Goal: Check status: Check status

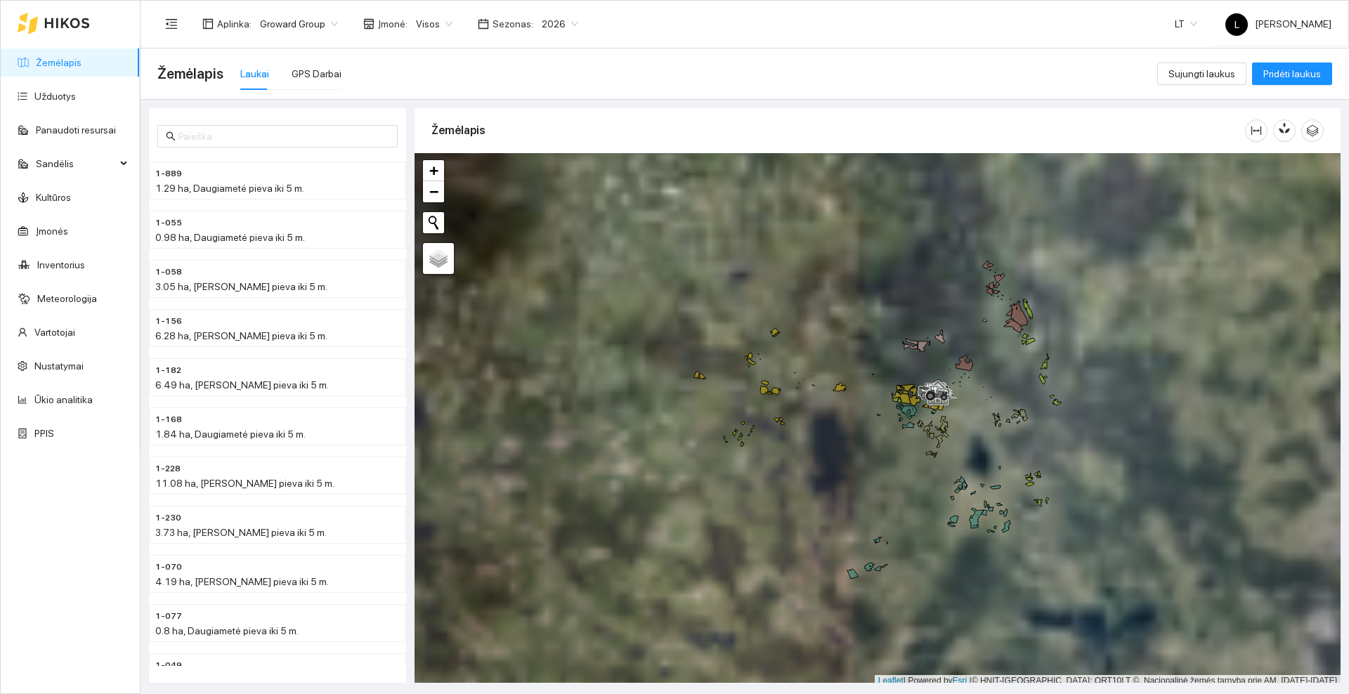
scroll to position [4, 0]
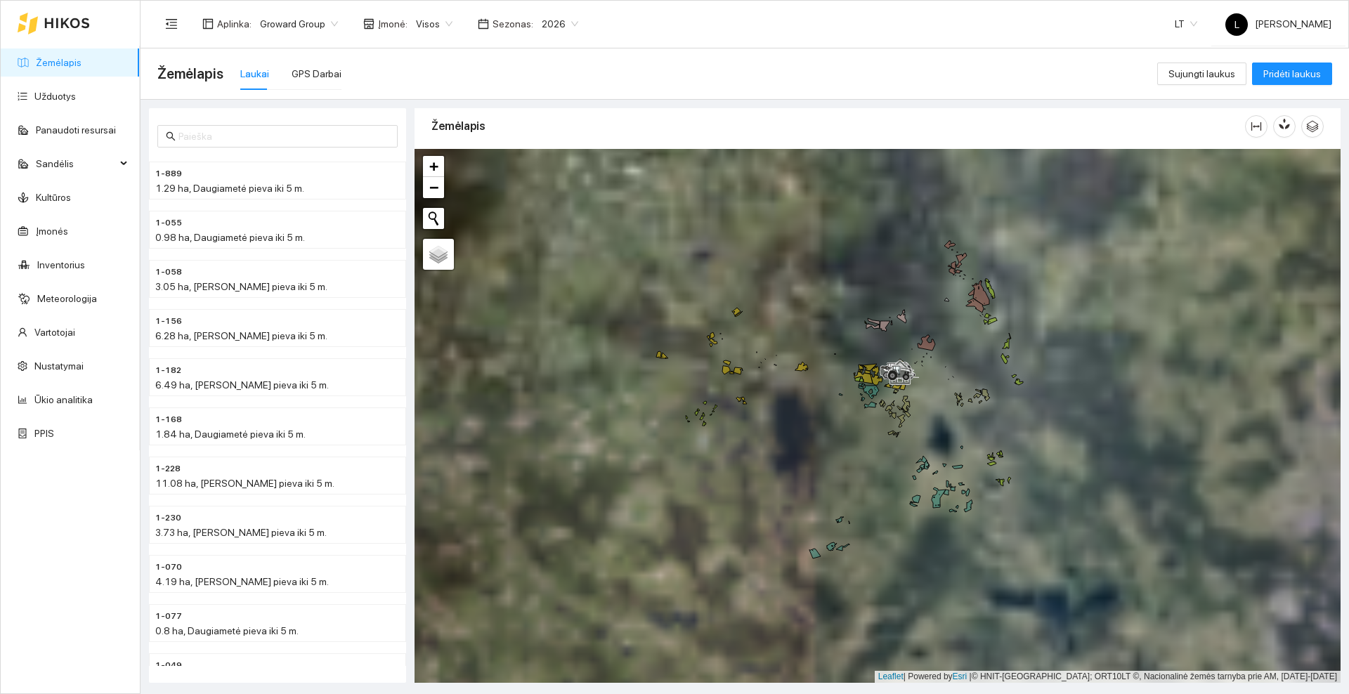
drag, startPoint x: 864, startPoint y: 447, endPoint x: 826, endPoint y: 431, distance: 41.2
click at [826, 431] on div at bounding box center [878, 416] width 926 height 534
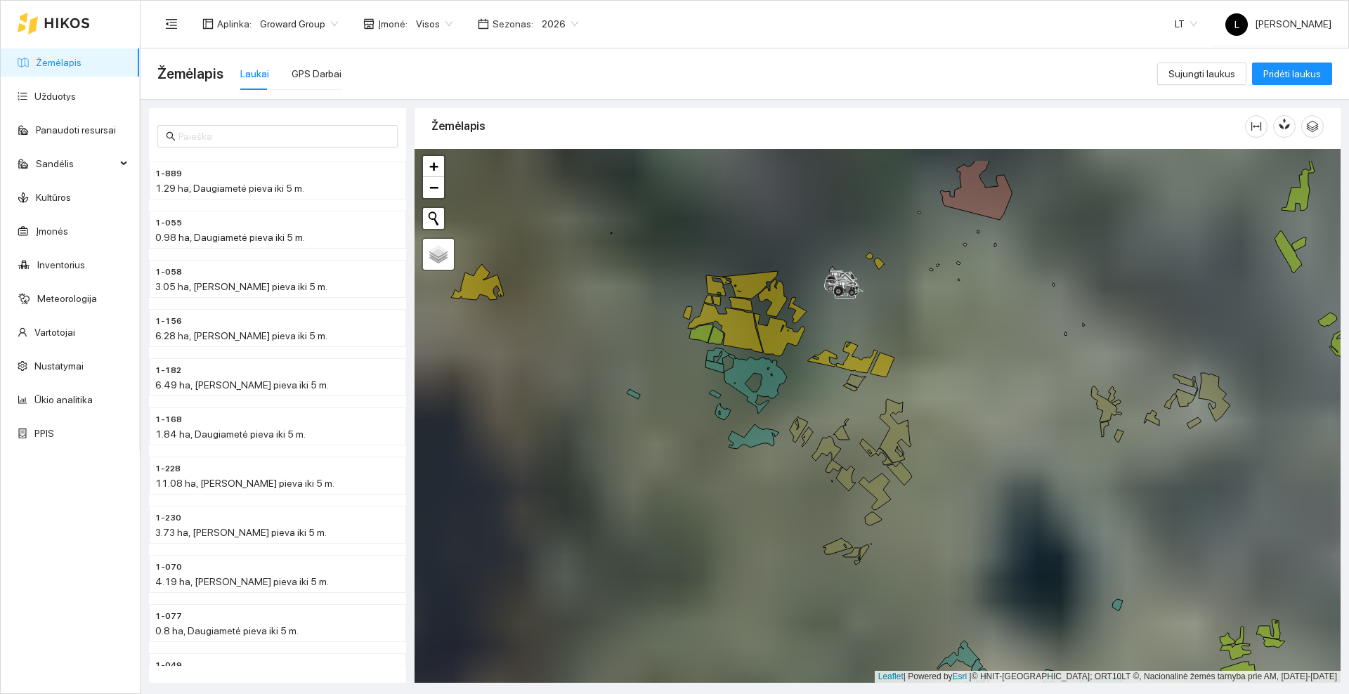
drag, startPoint x: 952, startPoint y: 272, endPoint x: 905, endPoint y: 363, distance: 101.8
click at [905, 363] on div at bounding box center [878, 416] width 926 height 534
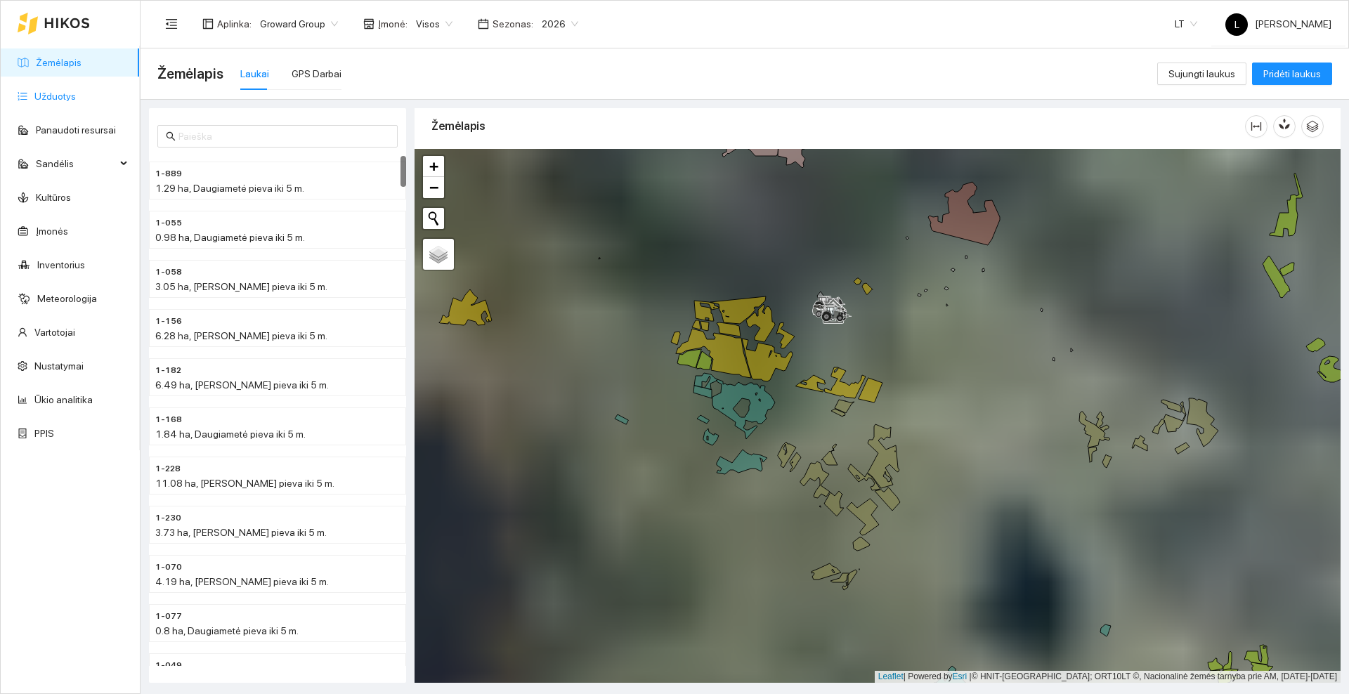
click at [69, 91] on link "Užduotys" at bounding box center [54, 96] width 41 height 11
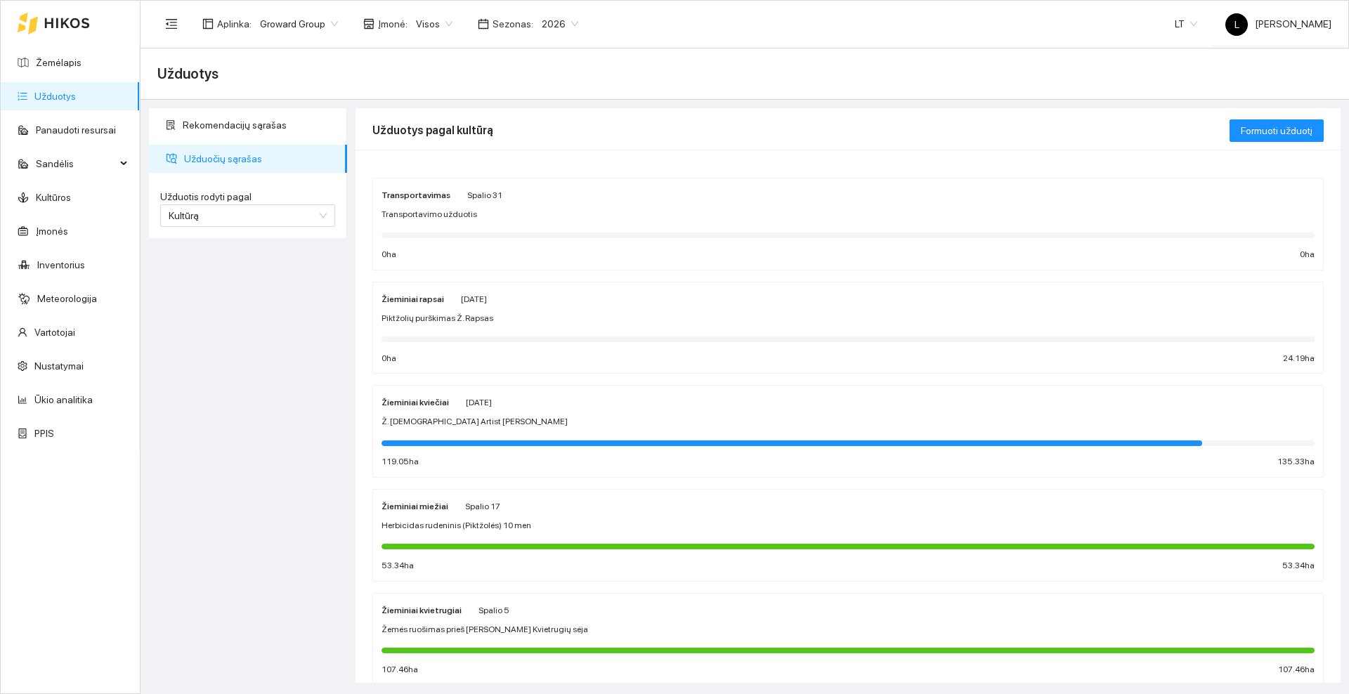
click at [642, 403] on div "Žieminiai kviečiai [DATE]" at bounding box center [848, 401] width 933 height 15
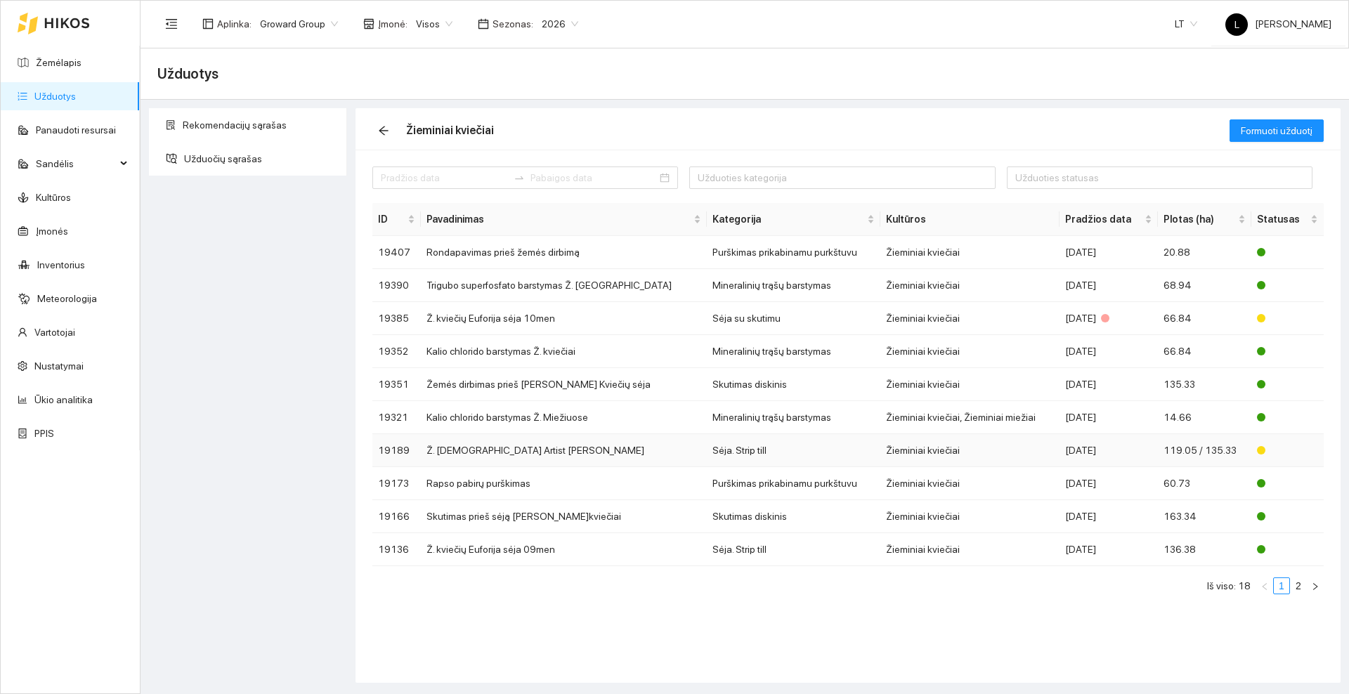
click at [567, 448] on td "Ž. [DEMOGRAPHIC_DATA] Artist [PERSON_NAME]" at bounding box center [564, 450] width 286 height 33
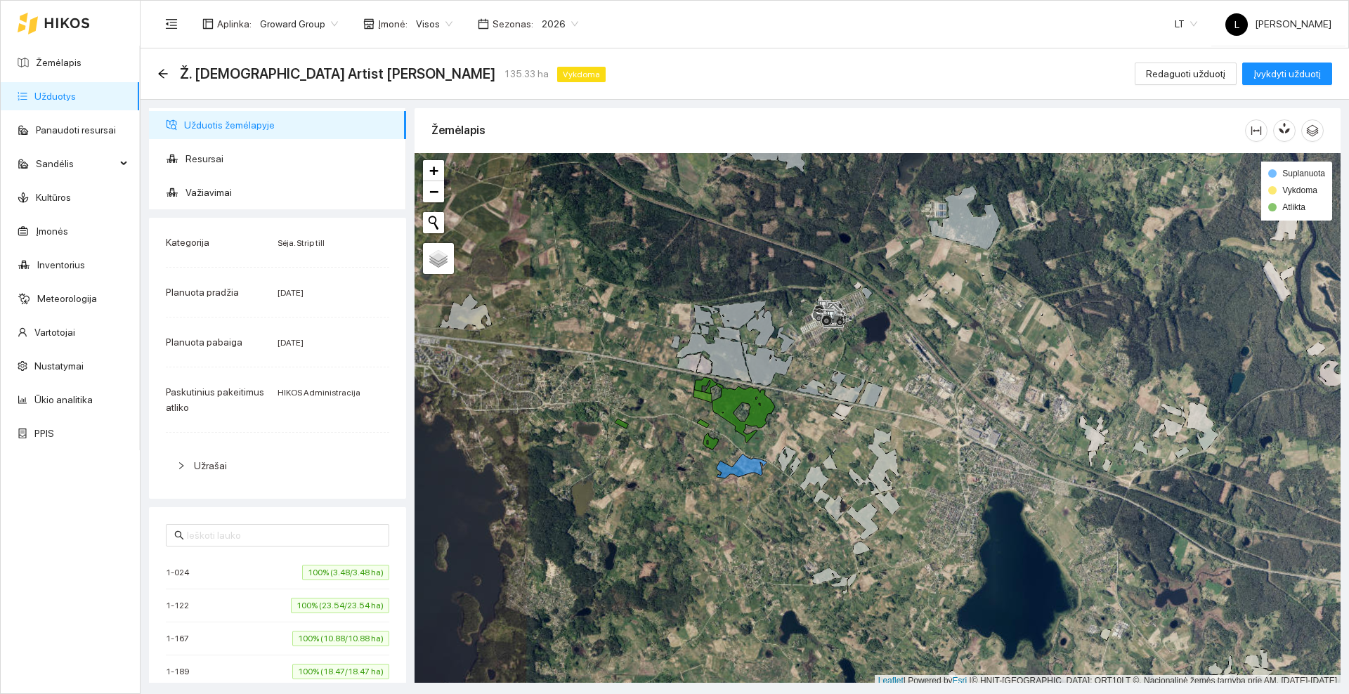
scroll to position [4, 0]
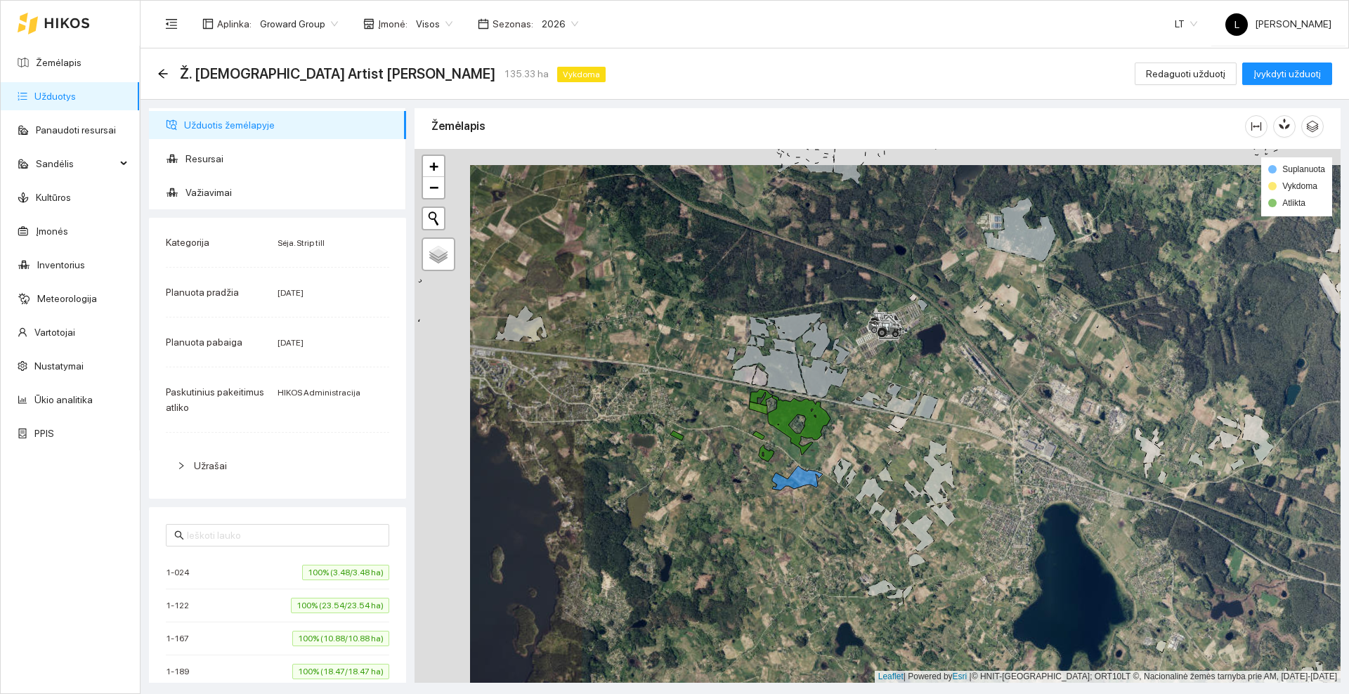
drag, startPoint x: 614, startPoint y: 488, endPoint x: 674, endPoint y: 501, distance: 61.7
click at [674, 501] on div at bounding box center [878, 416] width 926 height 534
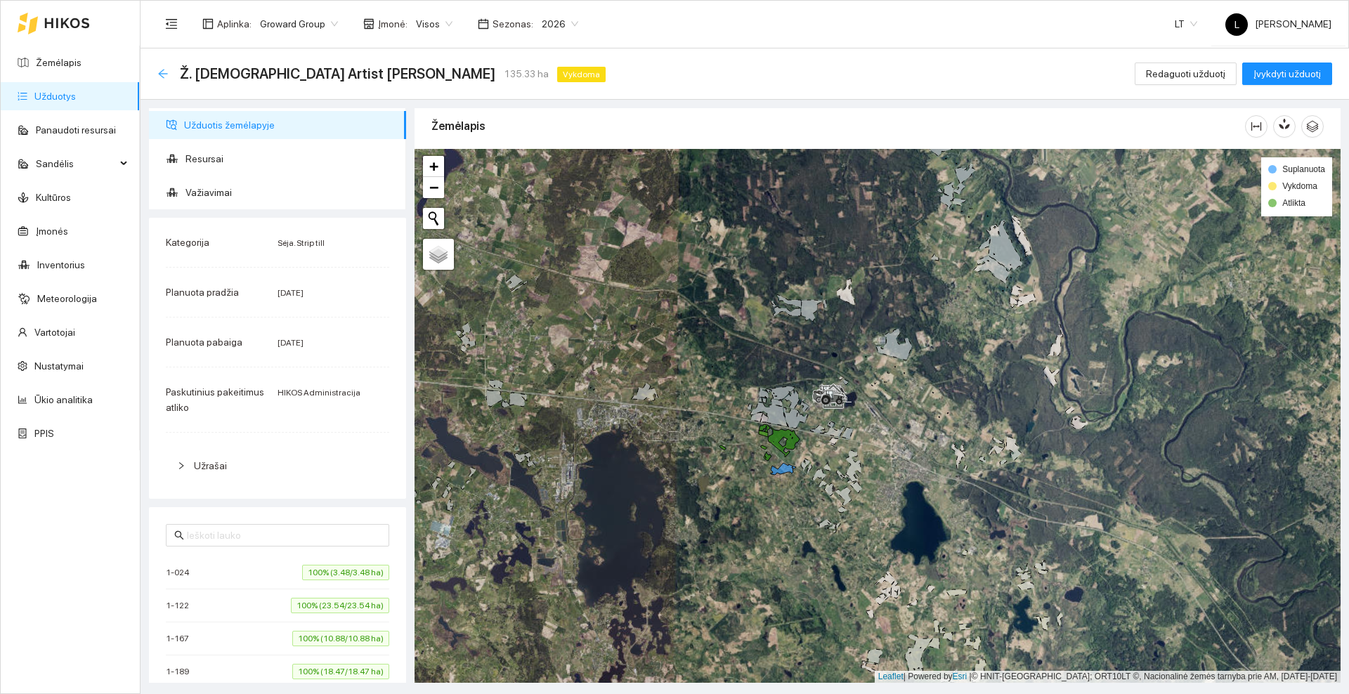
click at [165, 74] on icon "arrow-left" at bounding box center [162, 73] width 11 height 11
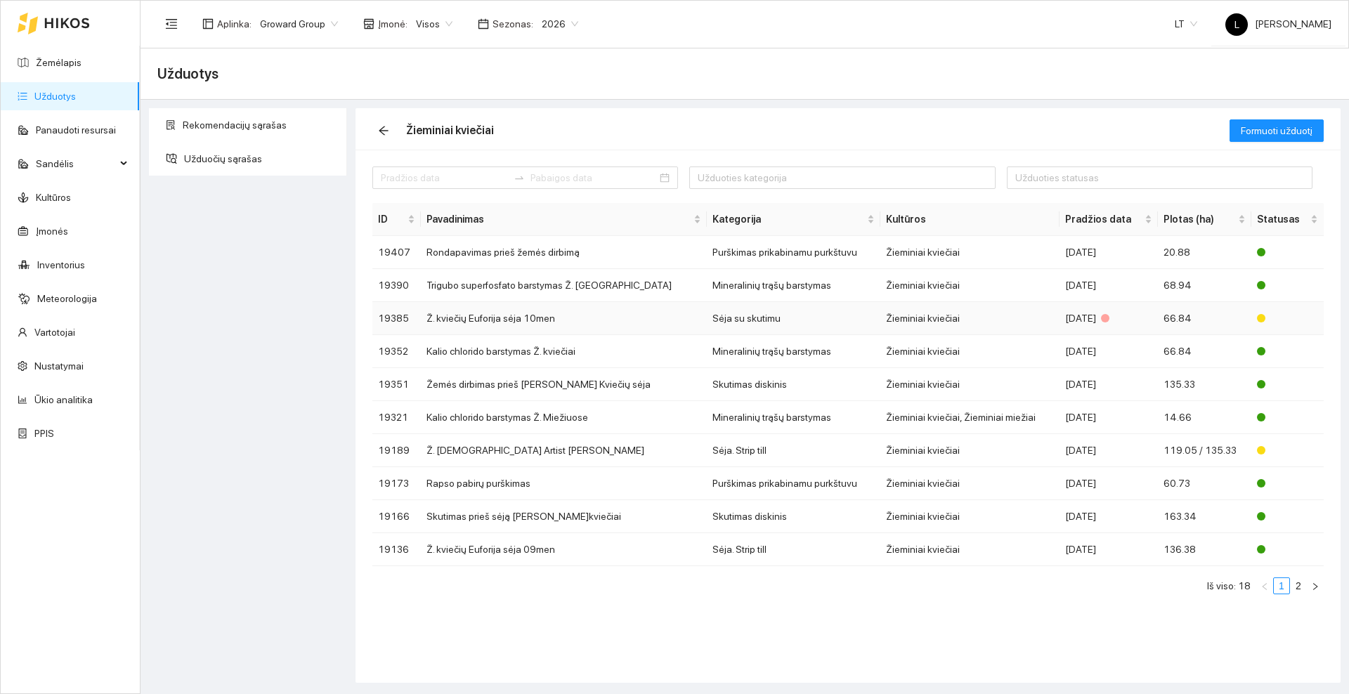
click at [576, 312] on td "Ž. kviečių Euforija sėja 10men" at bounding box center [564, 318] width 286 height 33
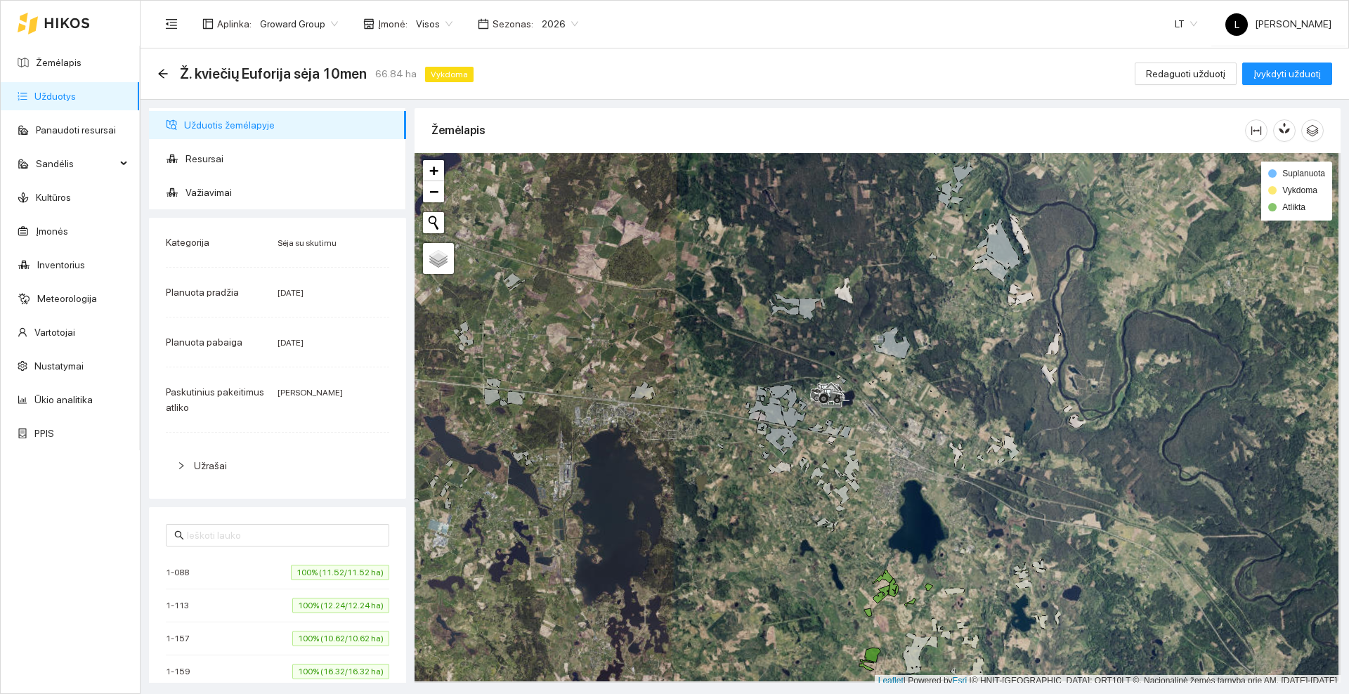
scroll to position [4, 0]
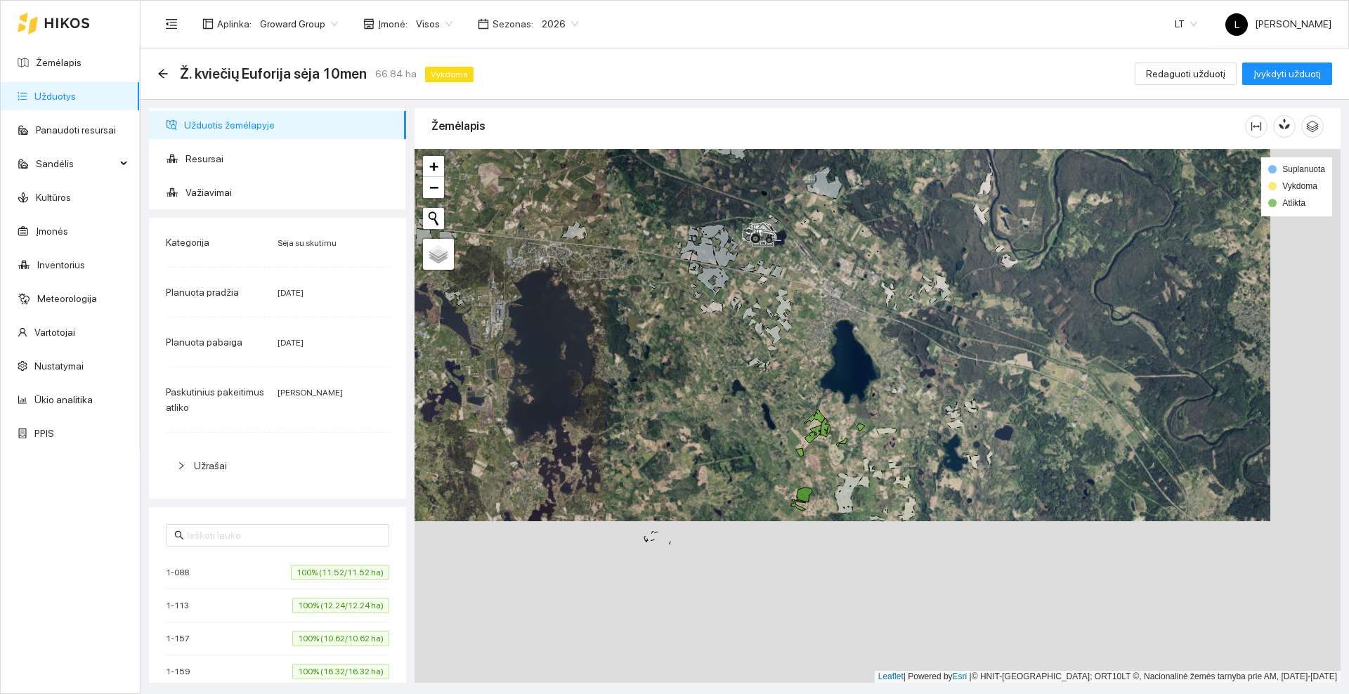
drag, startPoint x: 812, startPoint y: 555, endPoint x: 743, endPoint y: 396, distance: 173.4
click at [743, 396] on div at bounding box center [878, 416] width 926 height 534
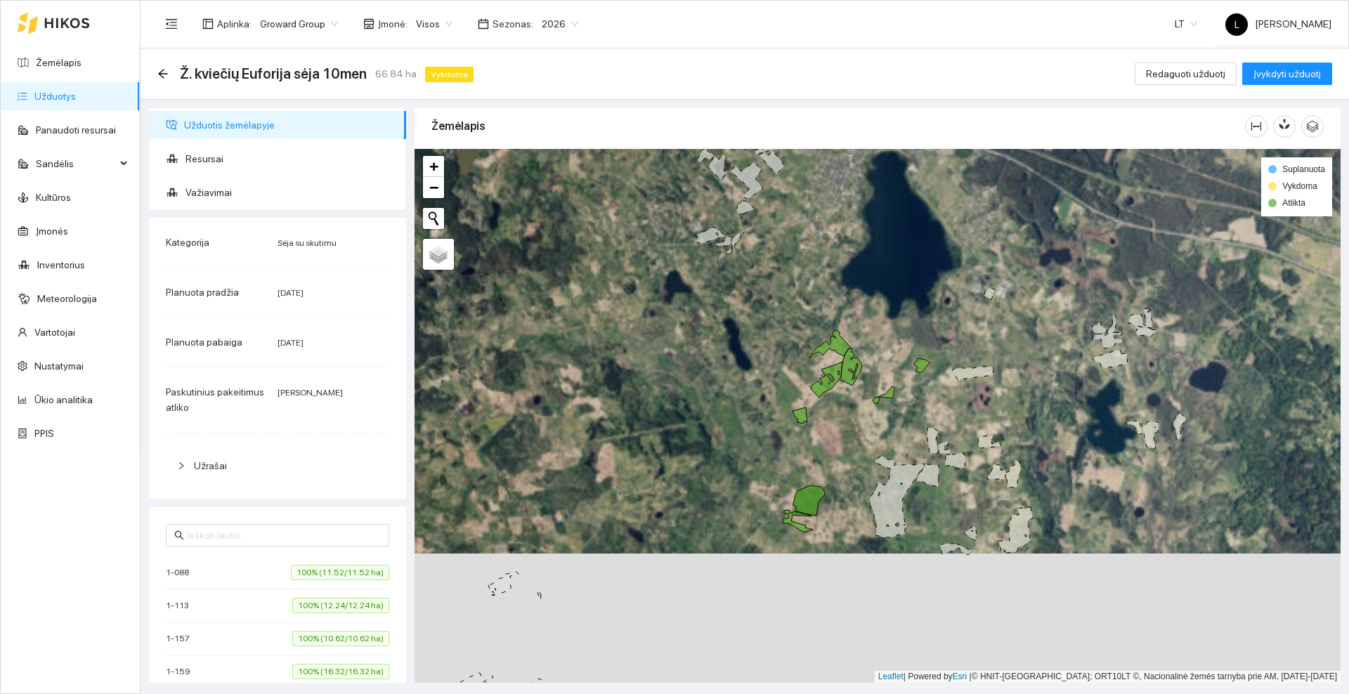
click at [836, 457] on div at bounding box center [878, 416] width 926 height 534
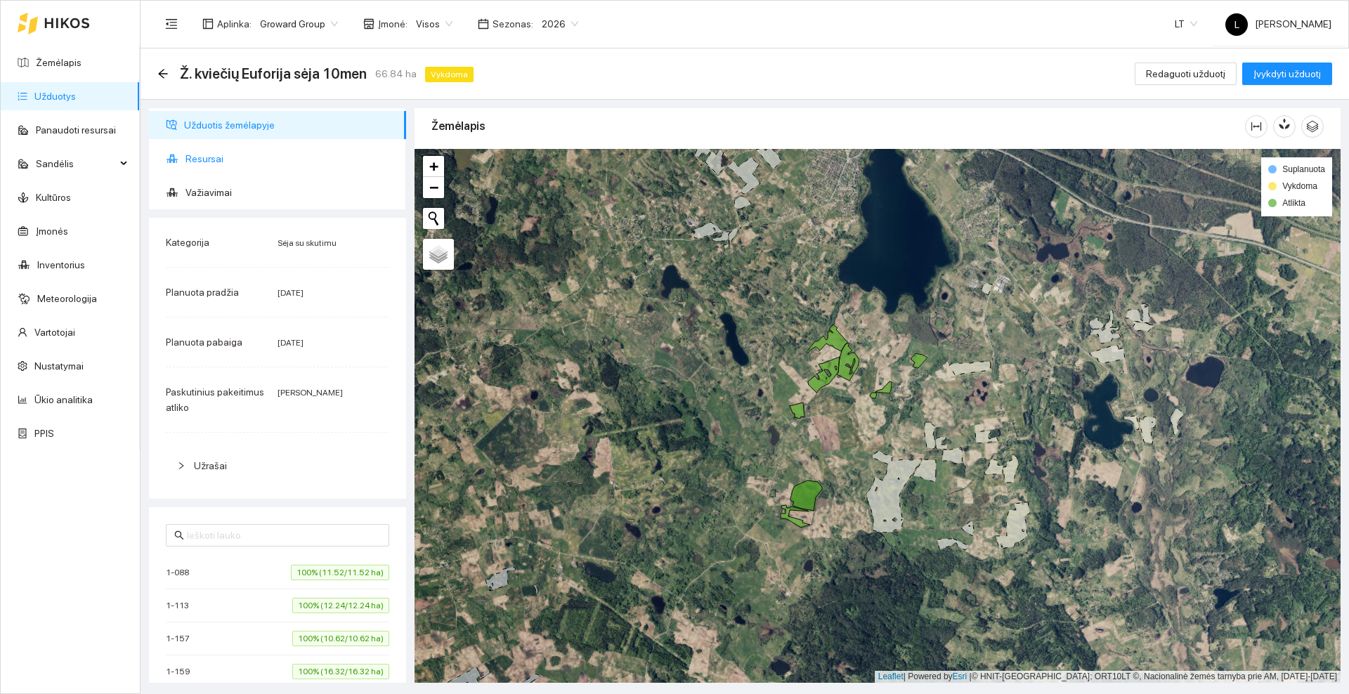
click at [228, 158] on span "Resursai" at bounding box center [290, 159] width 209 height 28
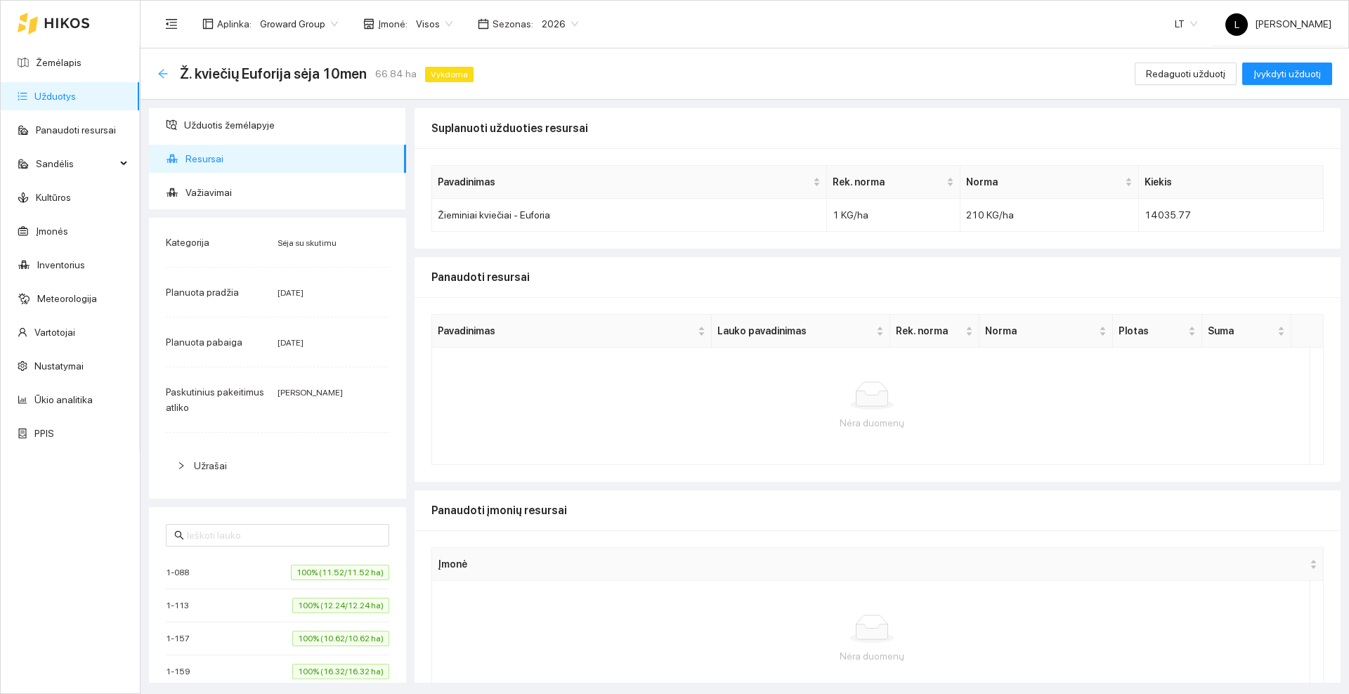
click at [163, 72] on icon "arrow-left" at bounding box center [162, 73] width 11 height 11
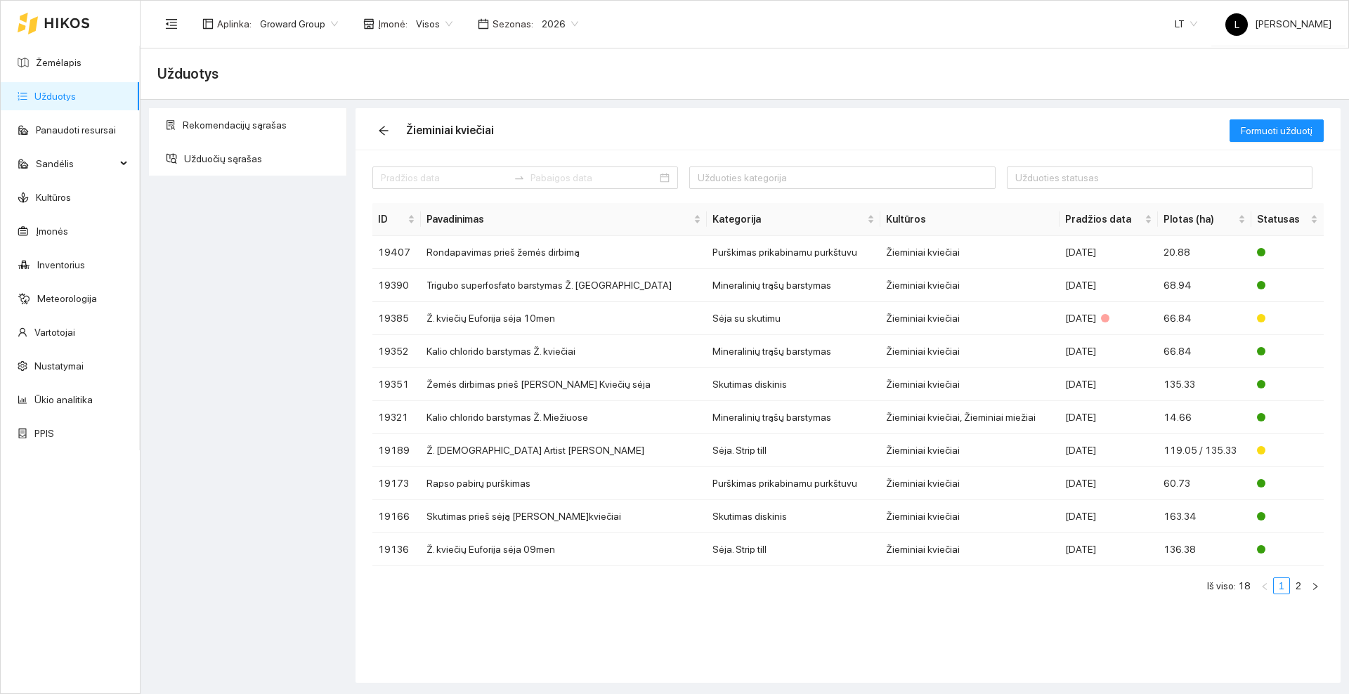
click at [47, 18] on icon at bounding box center [67, 23] width 46 height 11
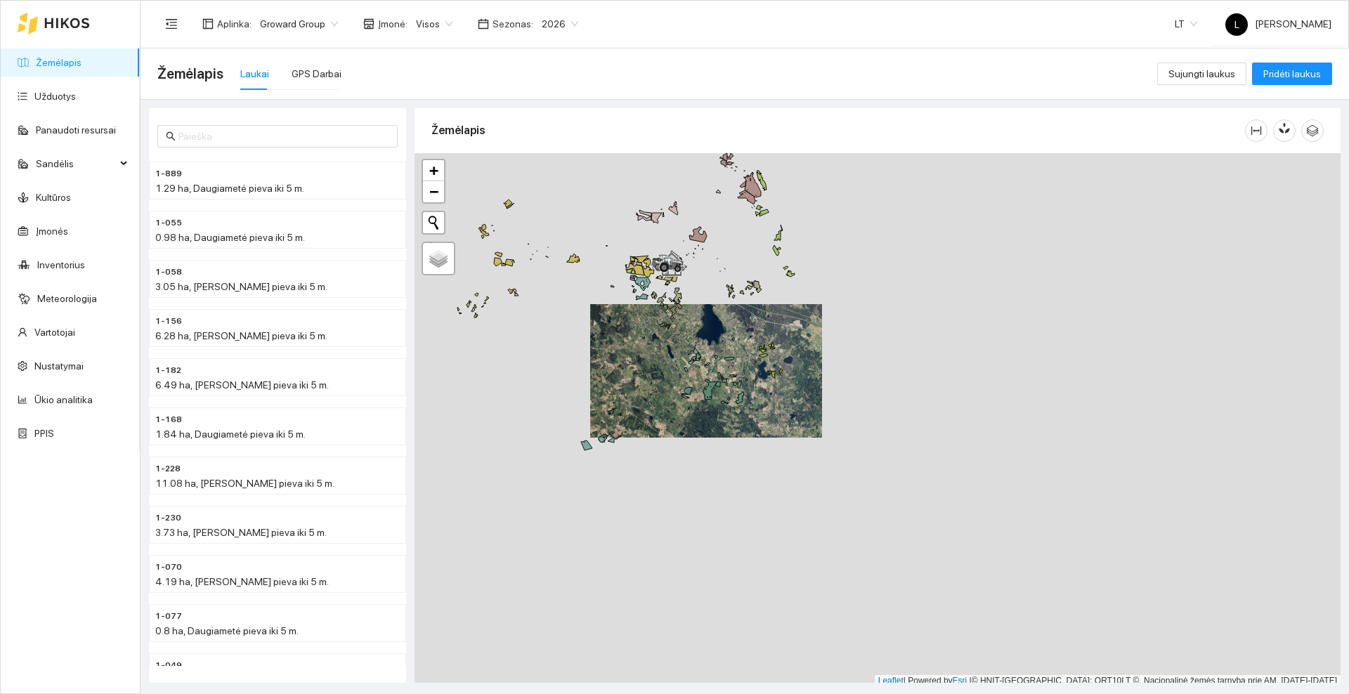
scroll to position [4, 0]
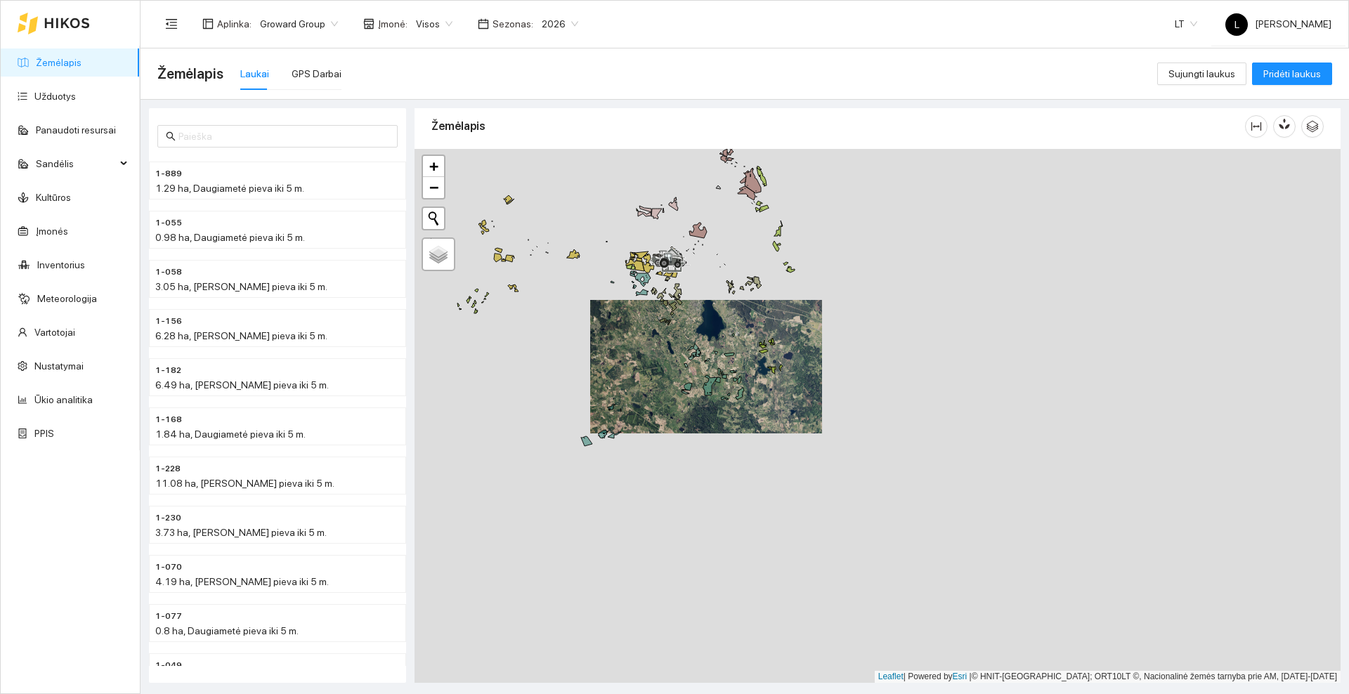
drag, startPoint x: 687, startPoint y: 181, endPoint x: 704, endPoint y: 306, distance: 125.5
click at [704, 306] on div at bounding box center [878, 416] width 926 height 534
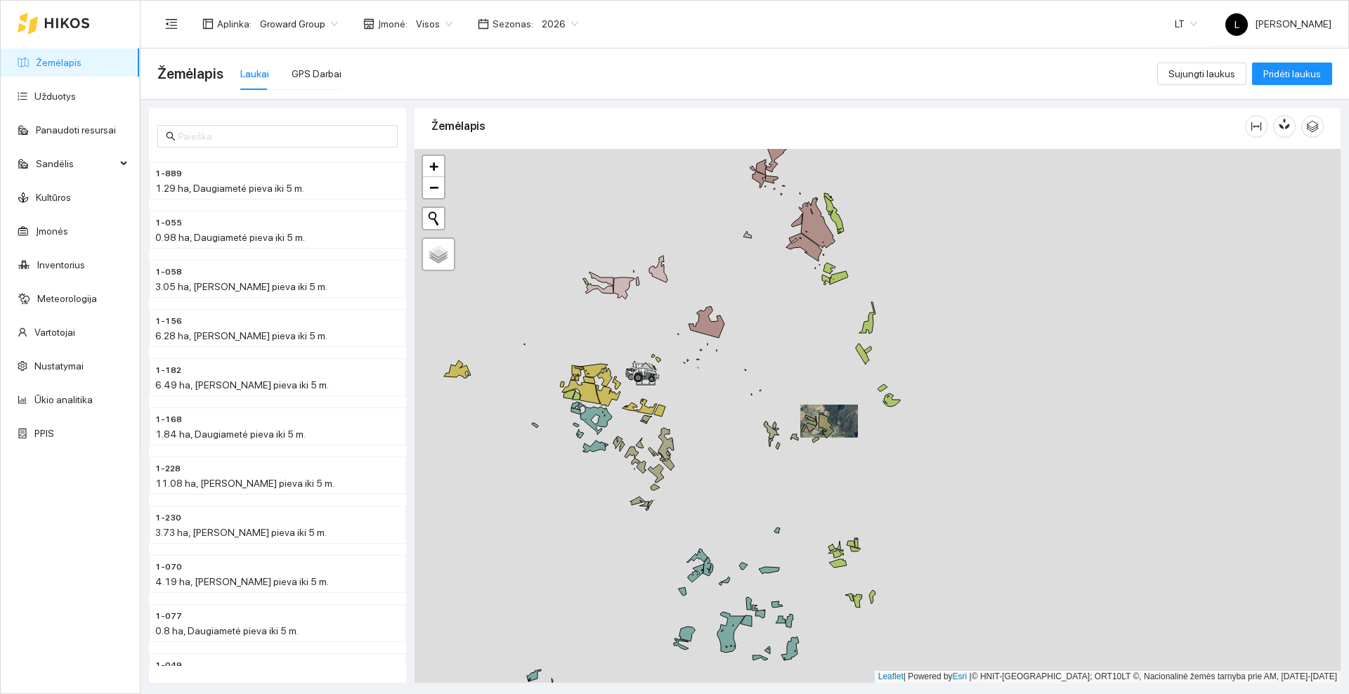
drag, startPoint x: 696, startPoint y: 339, endPoint x: 810, endPoint y: 309, distance: 117.1
click at [810, 309] on div at bounding box center [878, 416] width 926 height 534
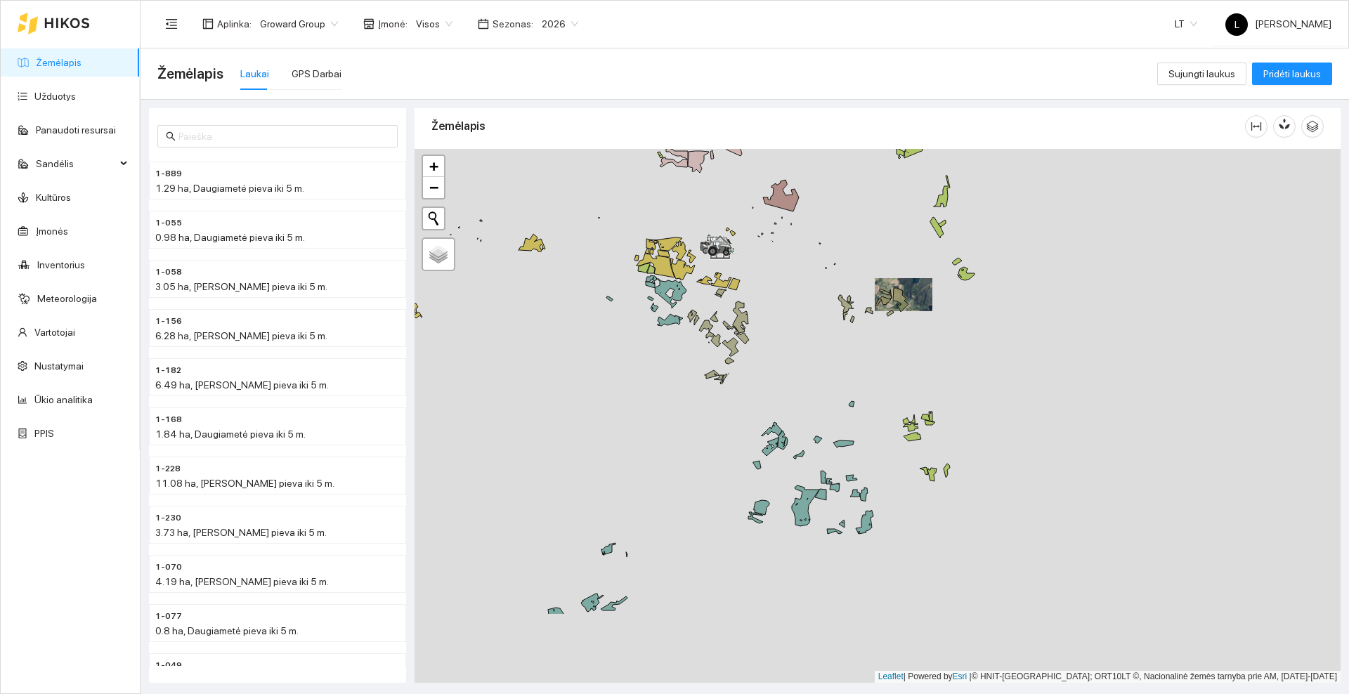
drag, startPoint x: 727, startPoint y: 493, endPoint x: 803, endPoint y: 363, distance: 150.9
click at [803, 363] on div at bounding box center [878, 416] width 926 height 534
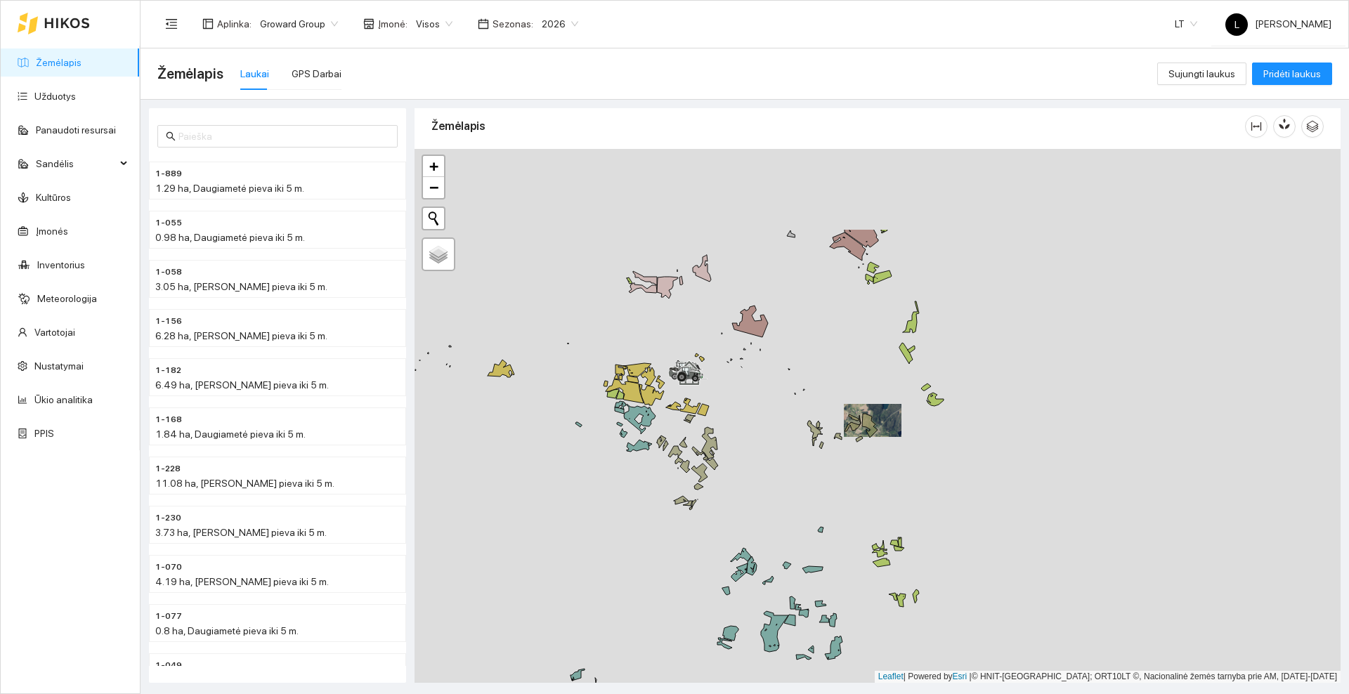
click at [768, 486] on div at bounding box center [878, 416] width 926 height 534
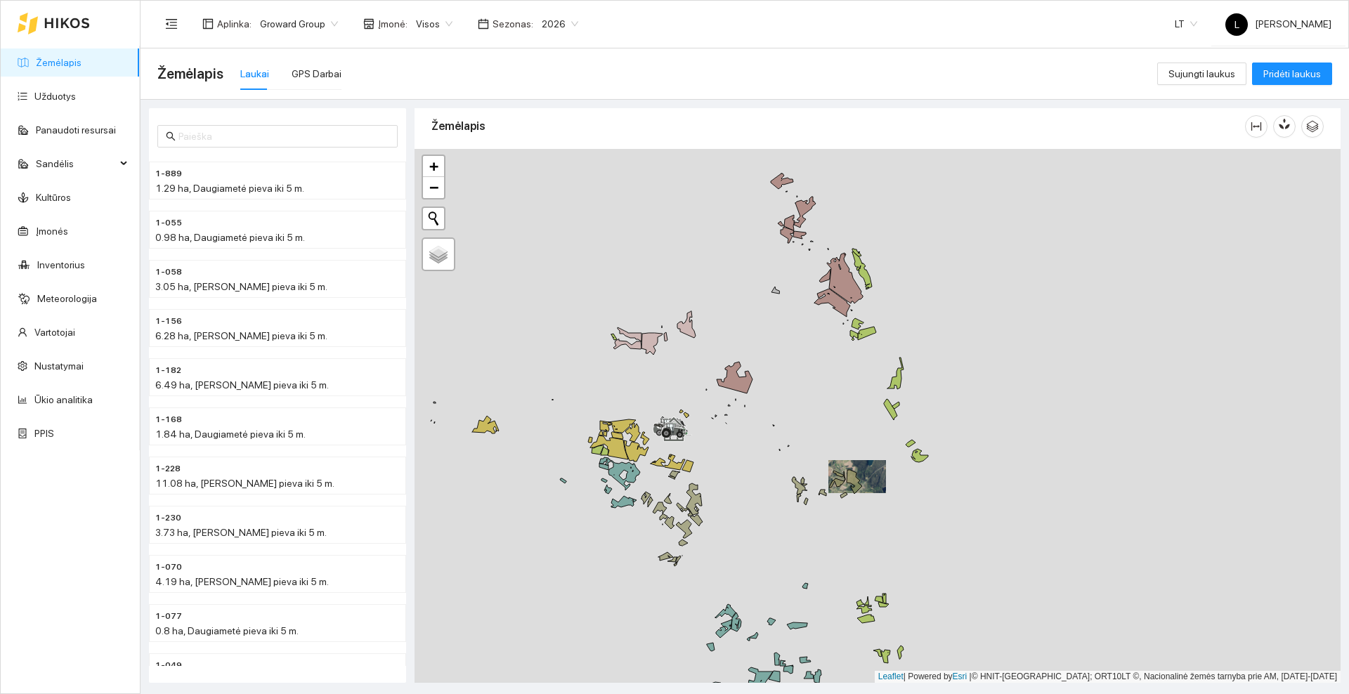
drag, startPoint x: 790, startPoint y: 361, endPoint x: 783, endPoint y: 345, distance: 17.0
click at [786, 368] on div at bounding box center [878, 416] width 926 height 534
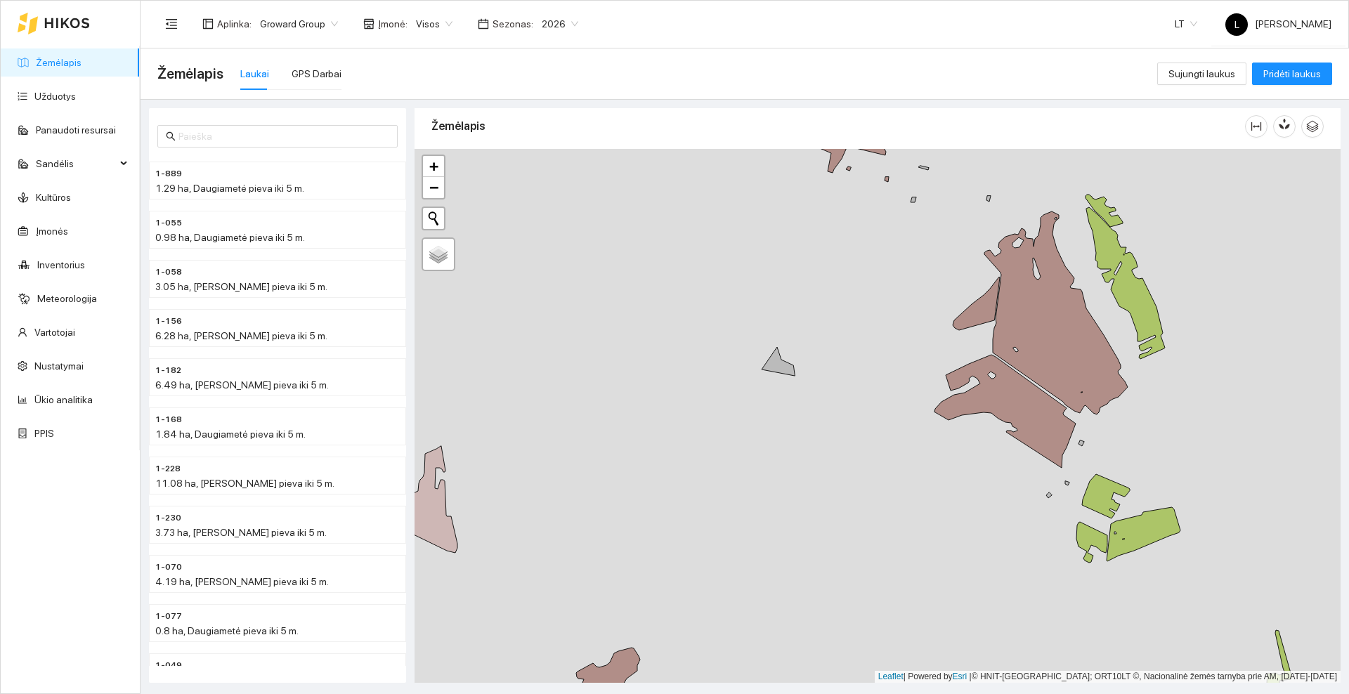
drag, startPoint x: 806, startPoint y: 398, endPoint x: 774, endPoint y: 421, distance: 38.8
click at [774, 421] on div at bounding box center [878, 416] width 926 height 534
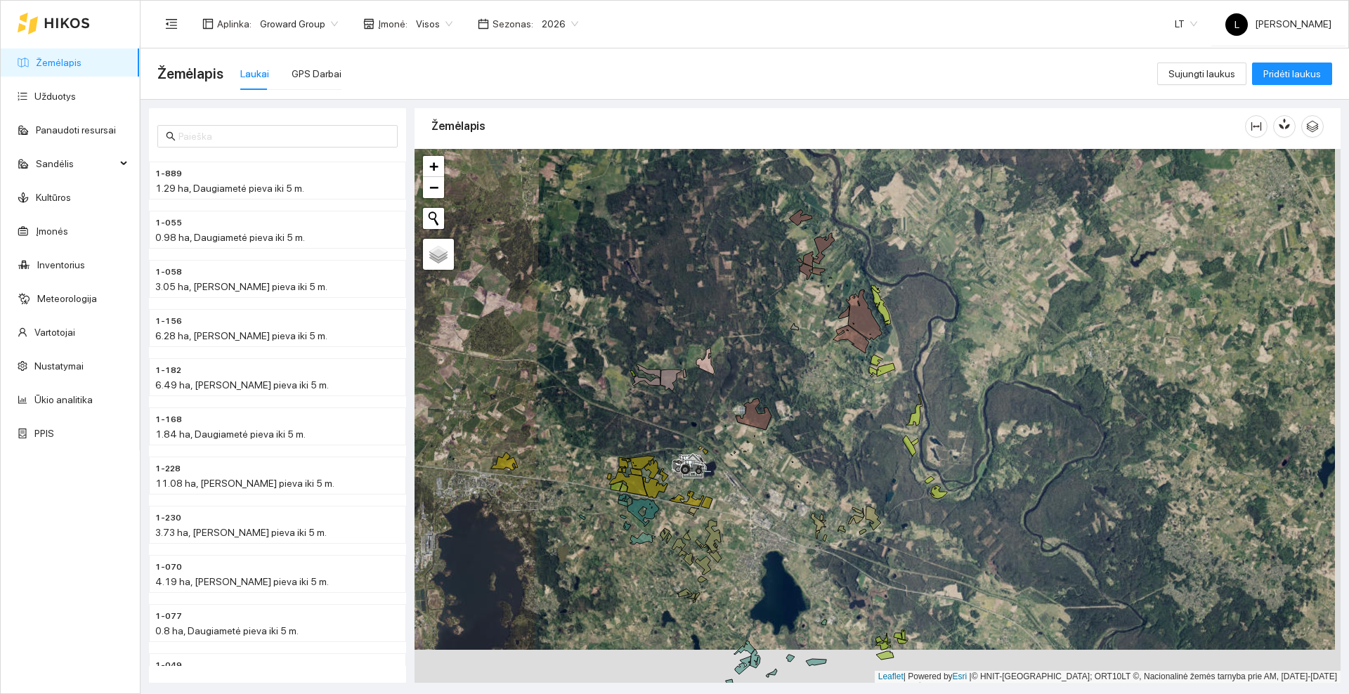
drag, startPoint x: 781, startPoint y: 401, endPoint x: 768, endPoint y: 366, distance: 37.3
click at [768, 366] on div at bounding box center [878, 416] width 926 height 534
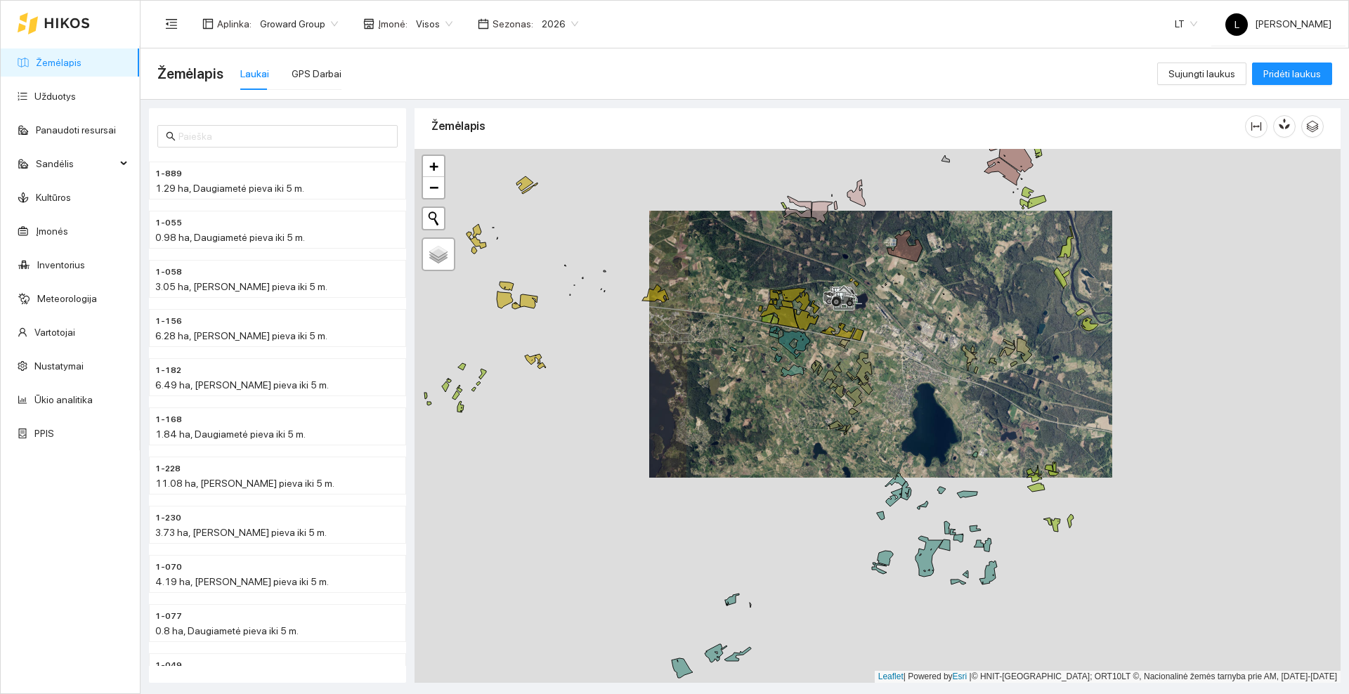
drag, startPoint x: 849, startPoint y: 216, endPoint x: 859, endPoint y: 313, distance: 97.6
click at [859, 313] on div at bounding box center [878, 416] width 926 height 534
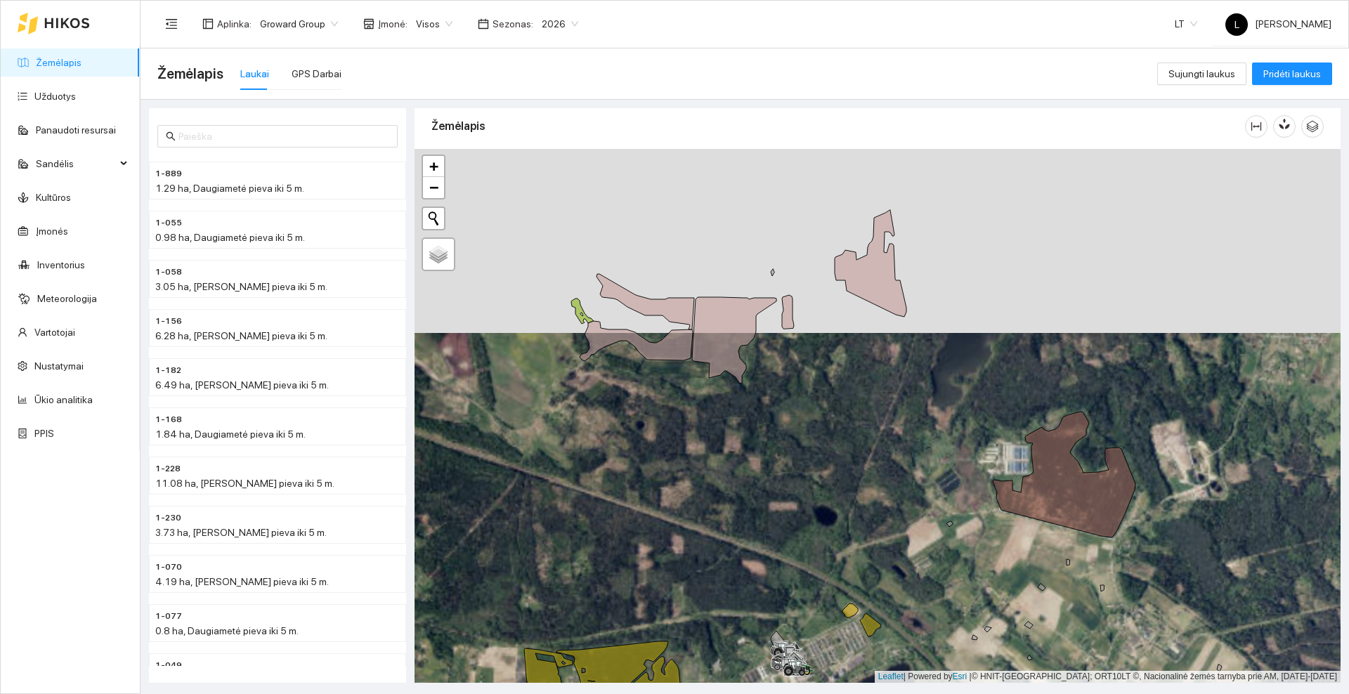
drag, startPoint x: 855, startPoint y: 290, endPoint x: 843, endPoint y: 336, distance: 47.2
click at [843, 336] on div at bounding box center [878, 416] width 926 height 534
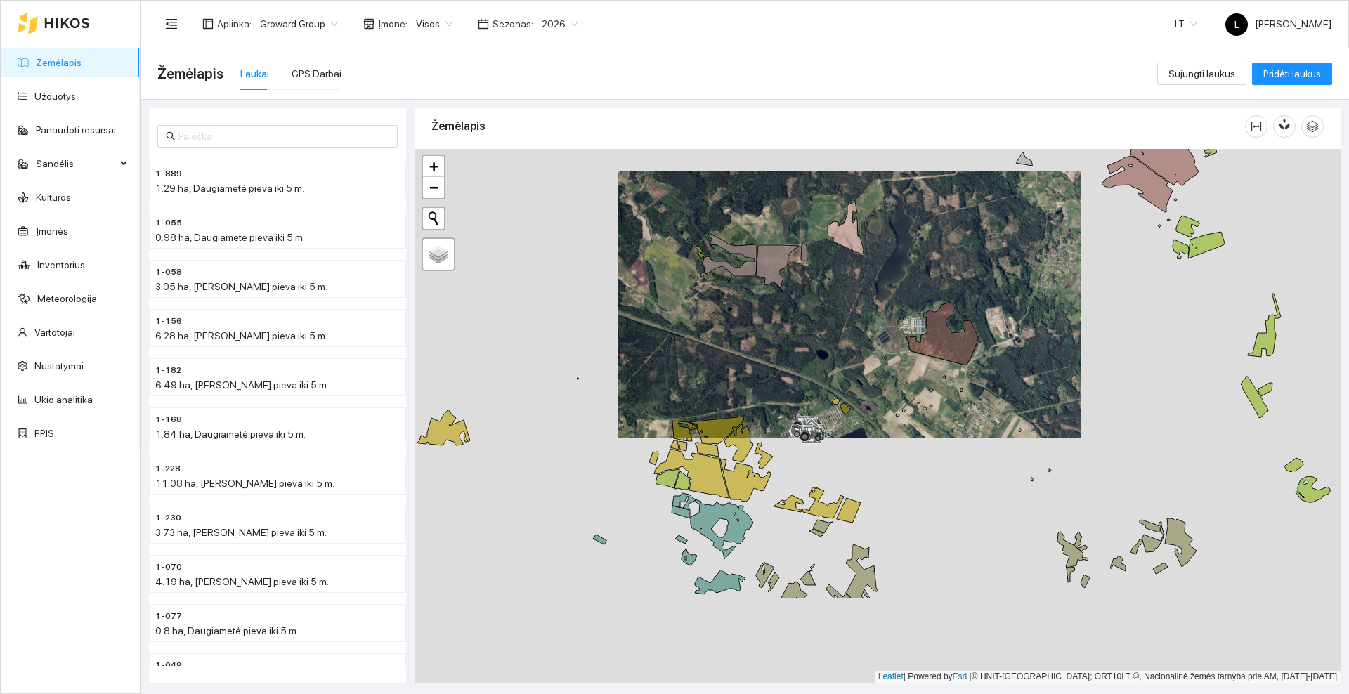
drag, startPoint x: 909, startPoint y: 474, endPoint x: 887, endPoint y: 382, distance: 95.3
click at [887, 382] on div at bounding box center [878, 416] width 926 height 534
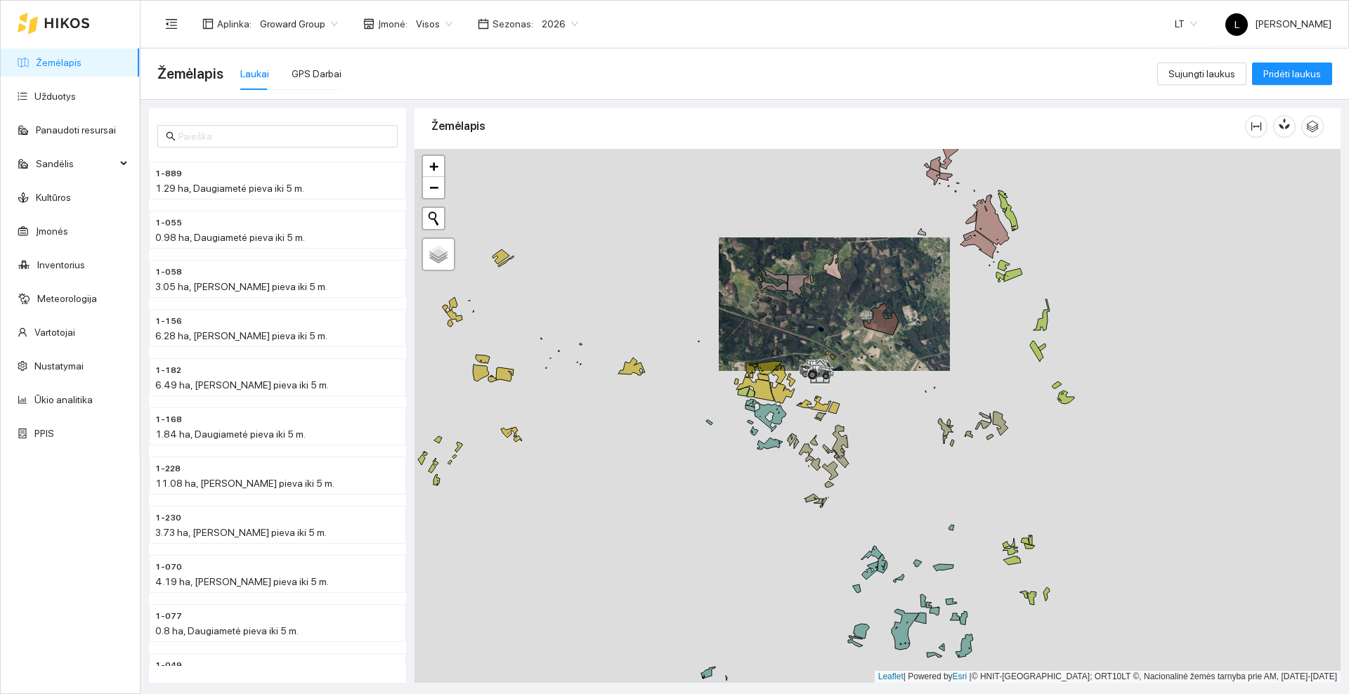
drag, startPoint x: 945, startPoint y: 479, endPoint x: 901, endPoint y: 418, distance: 74.5
click at [902, 419] on div at bounding box center [878, 416] width 926 height 534
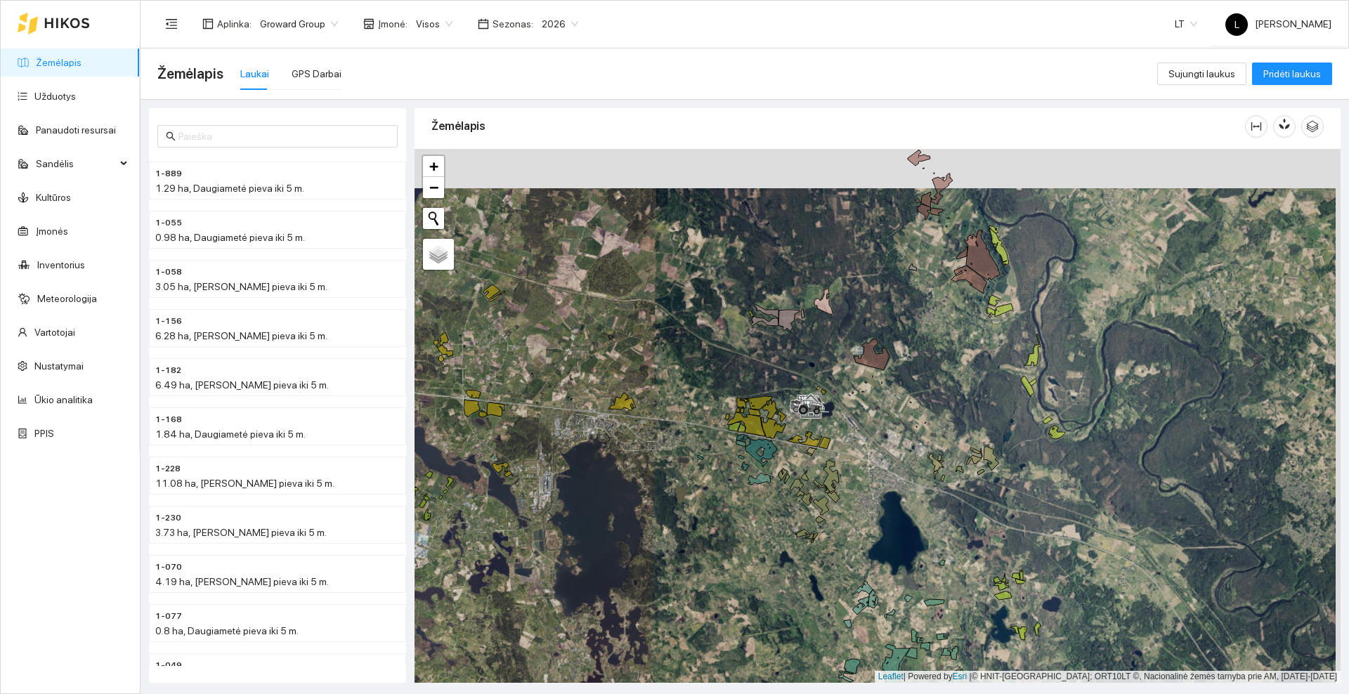
drag, startPoint x: 893, startPoint y: 233, endPoint x: 888, endPoint y: 273, distance: 39.7
click at [888, 273] on div at bounding box center [878, 416] width 926 height 534
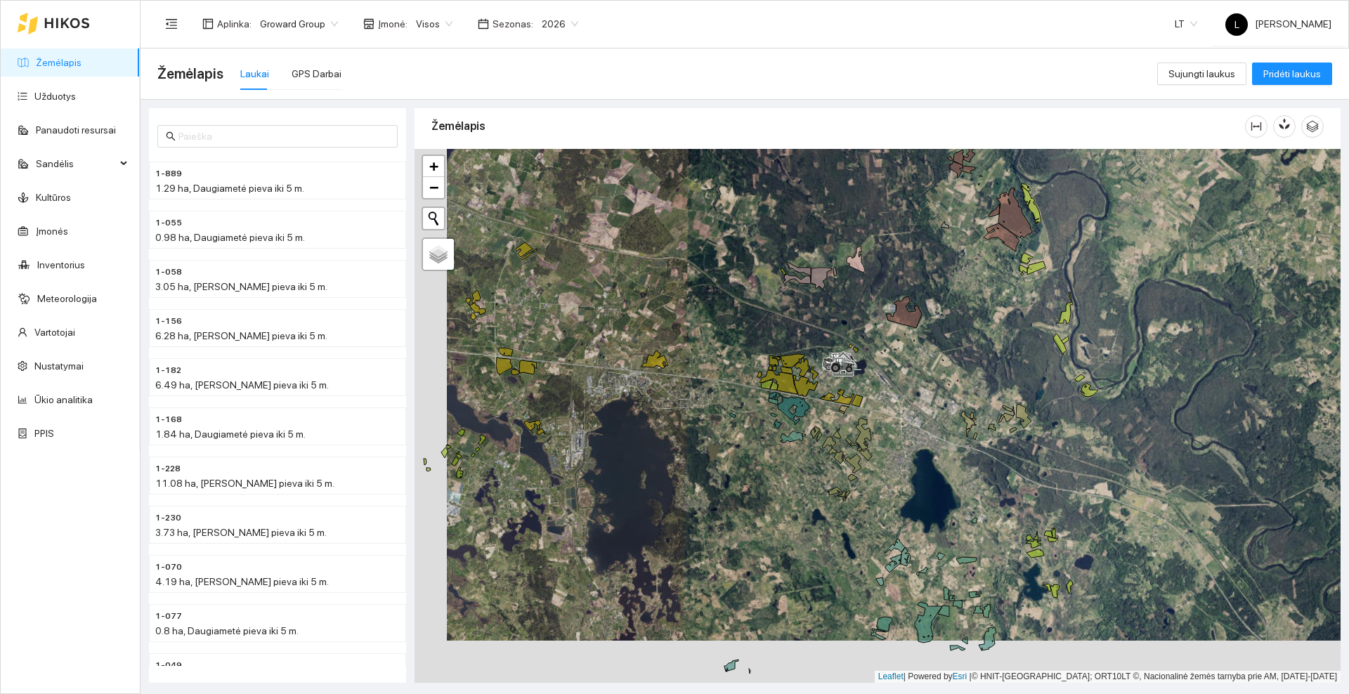
drag, startPoint x: 756, startPoint y: 533, endPoint x: 817, endPoint y: 457, distance: 98.0
click at [817, 457] on div at bounding box center [878, 416] width 926 height 534
